Goal: Use online tool/utility: Utilize a website feature to perform a specific function

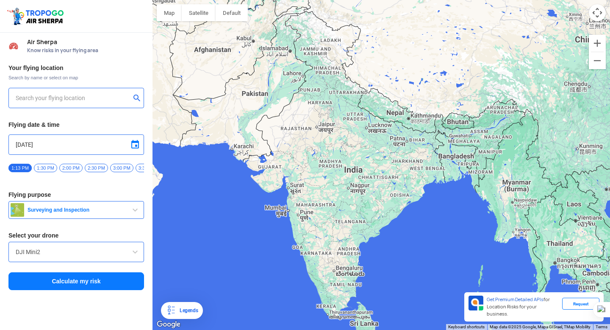
click at [109, 248] on div "DJI Mini2" at bounding box center [76, 252] width 136 height 20
click at [108, 257] on input "DJI Mini2" at bounding box center [76, 252] width 121 height 10
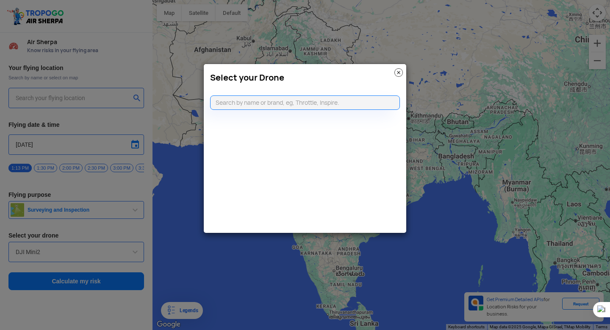
click at [403, 69] on img at bounding box center [399, 72] width 8 height 8
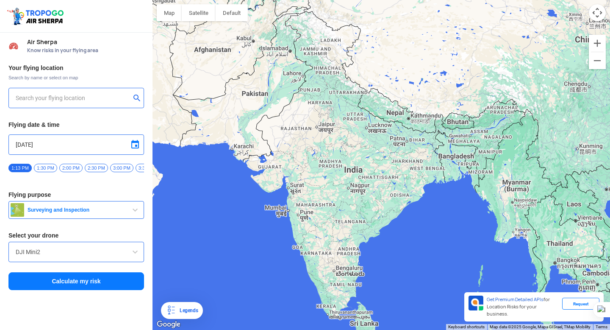
click at [90, 97] on input "text" at bounding box center [73, 98] width 115 height 10
type input "jaipur"
click at [58, 284] on button "Calculate my risk" at bounding box center [76, 281] width 136 height 18
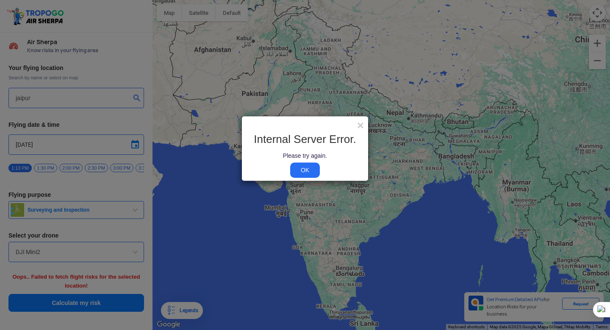
click at [286, 175] on div "Internal Server Error. Please try again. OK" at bounding box center [305, 154] width 126 height 54
click at [315, 168] on link "OK" at bounding box center [305, 169] width 30 height 15
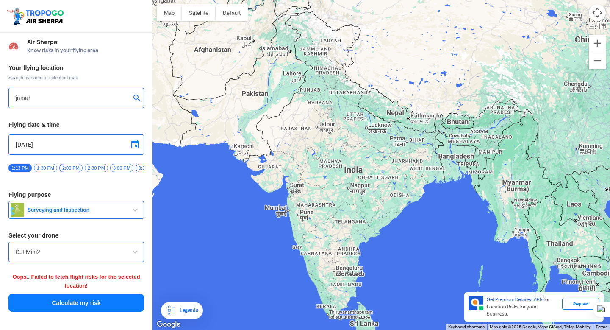
click at [111, 303] on button "Calculate my risk" at bounding box center [76, 303] width 136 height 18
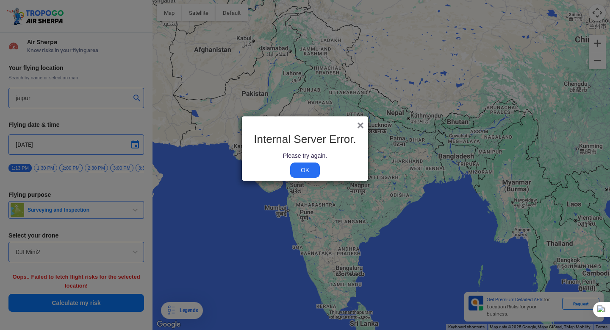
click at [361, 126] on div "× Internal Server Error. Please try again. OK" at bounding box center [305, 148] width 127 height 65
